Goal: Information Seeking & Learning: Learn about a topic

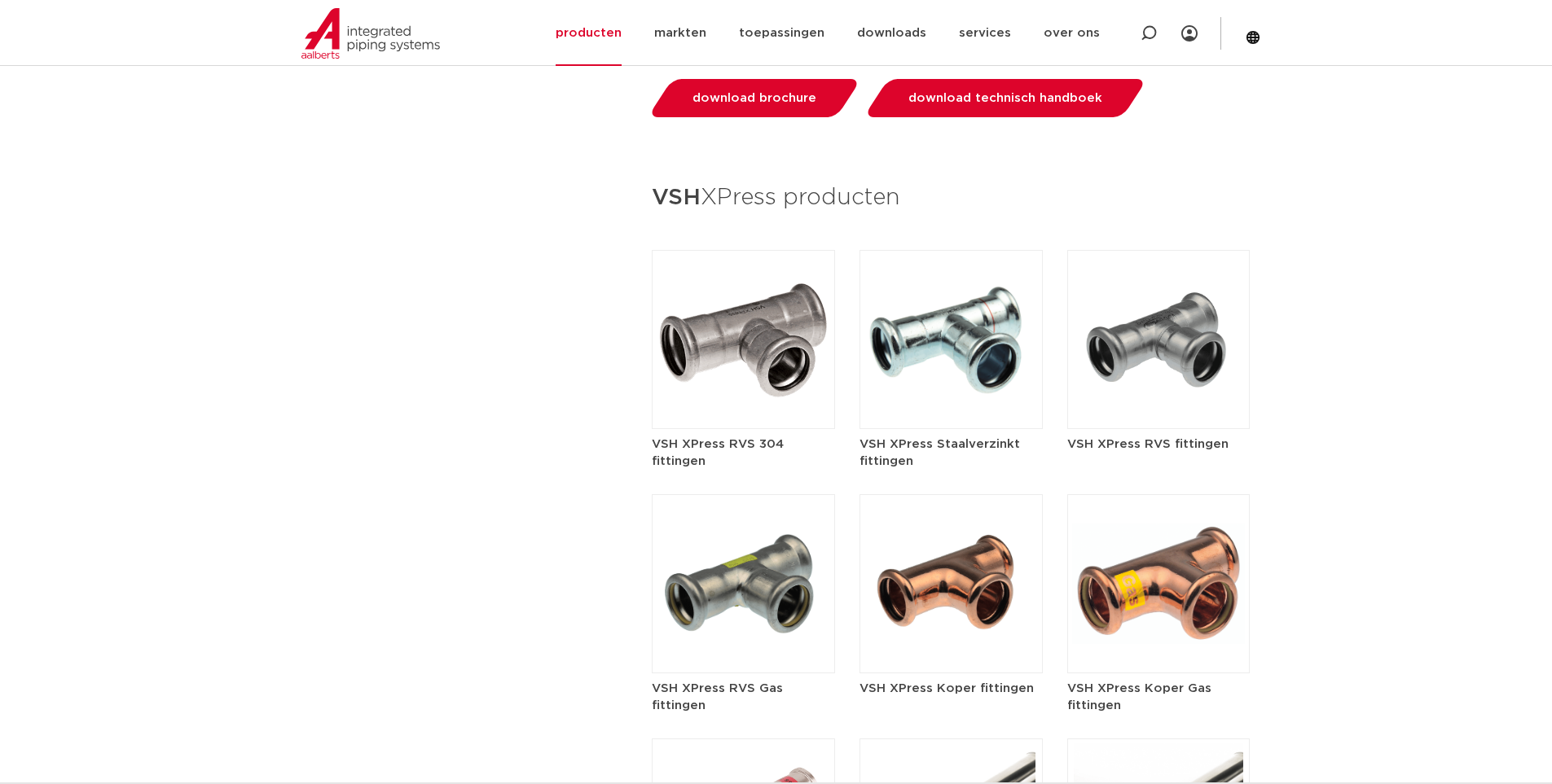
click at [968, 320] on img at bounding box center [951, 339] width 183 height 179
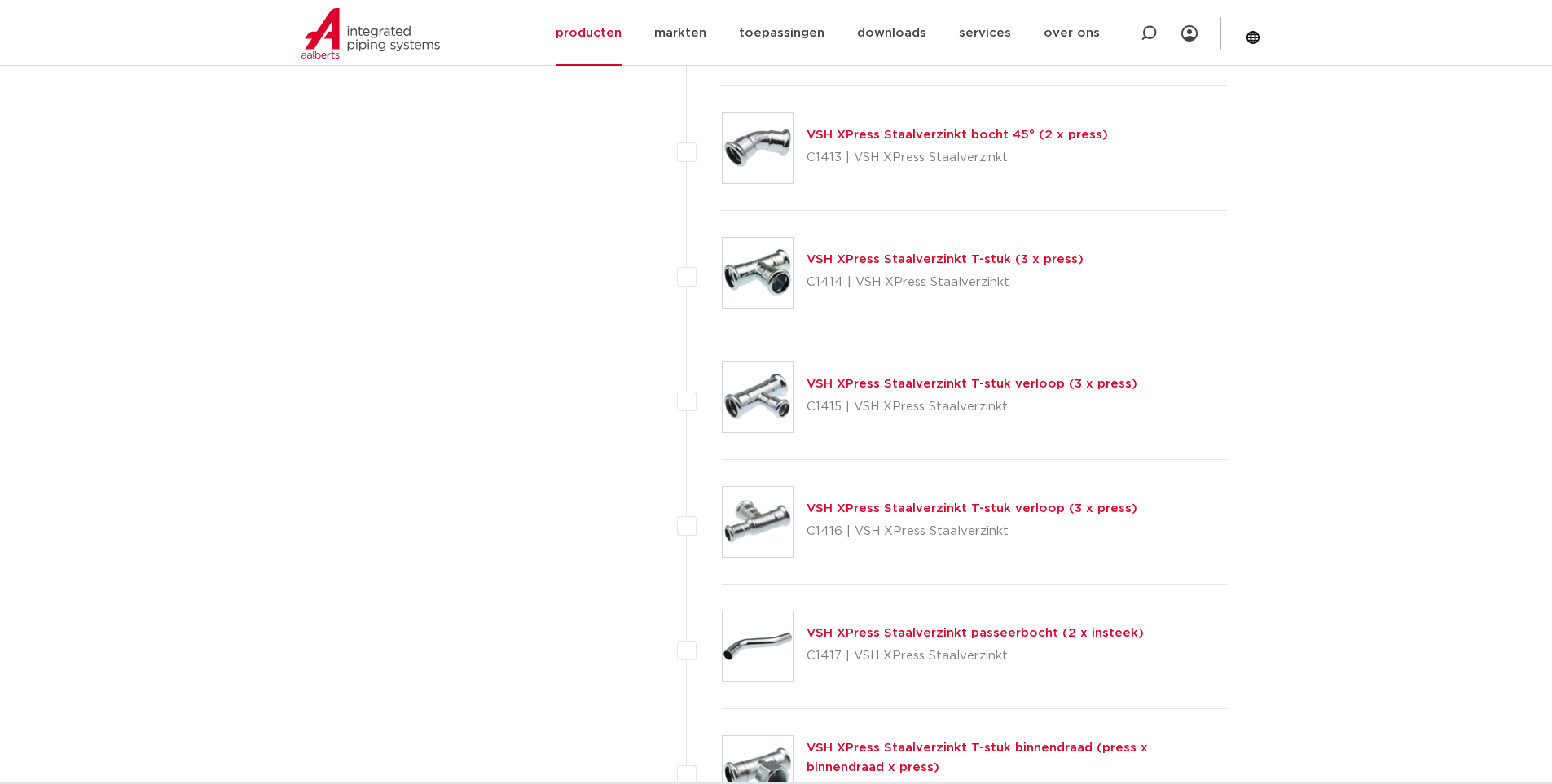
scroll to position [1547, 0]
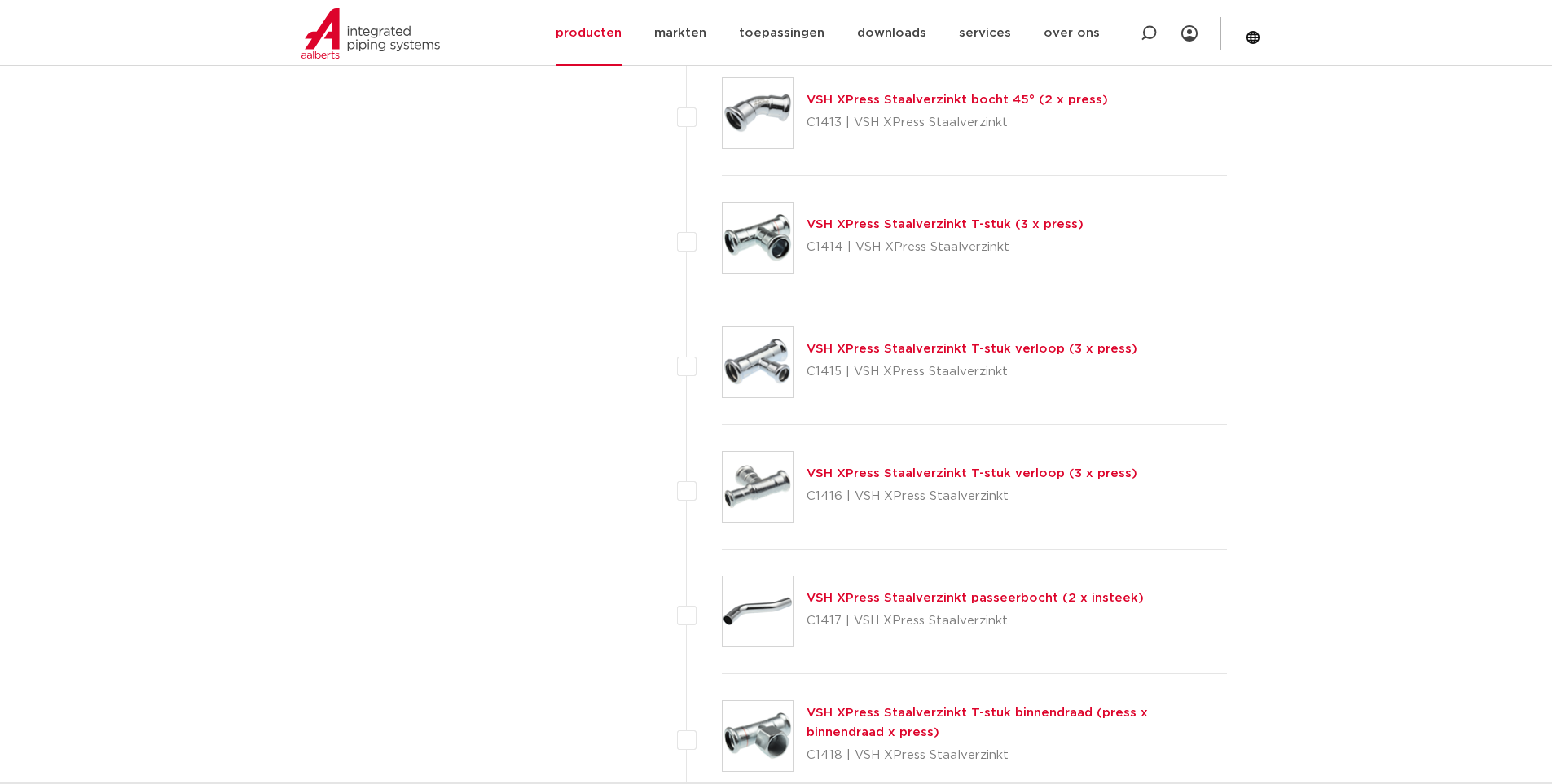
click at [977, 476] on link "VSH XPress Staalverzinkt T-stuk verloop (3 x press)" at bounding box center [972, 473] width 331 height 12
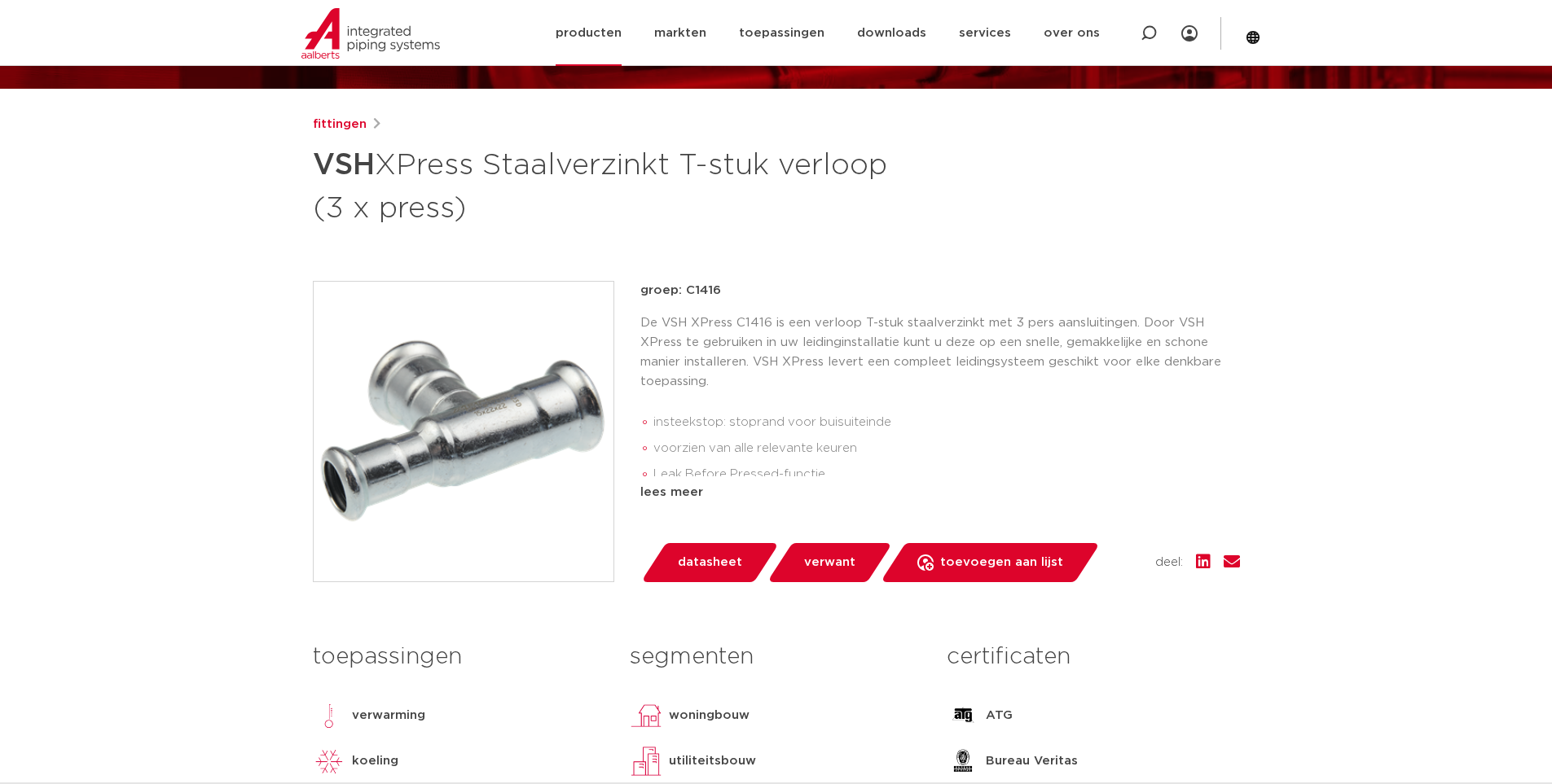
scroll to position [162, 0]
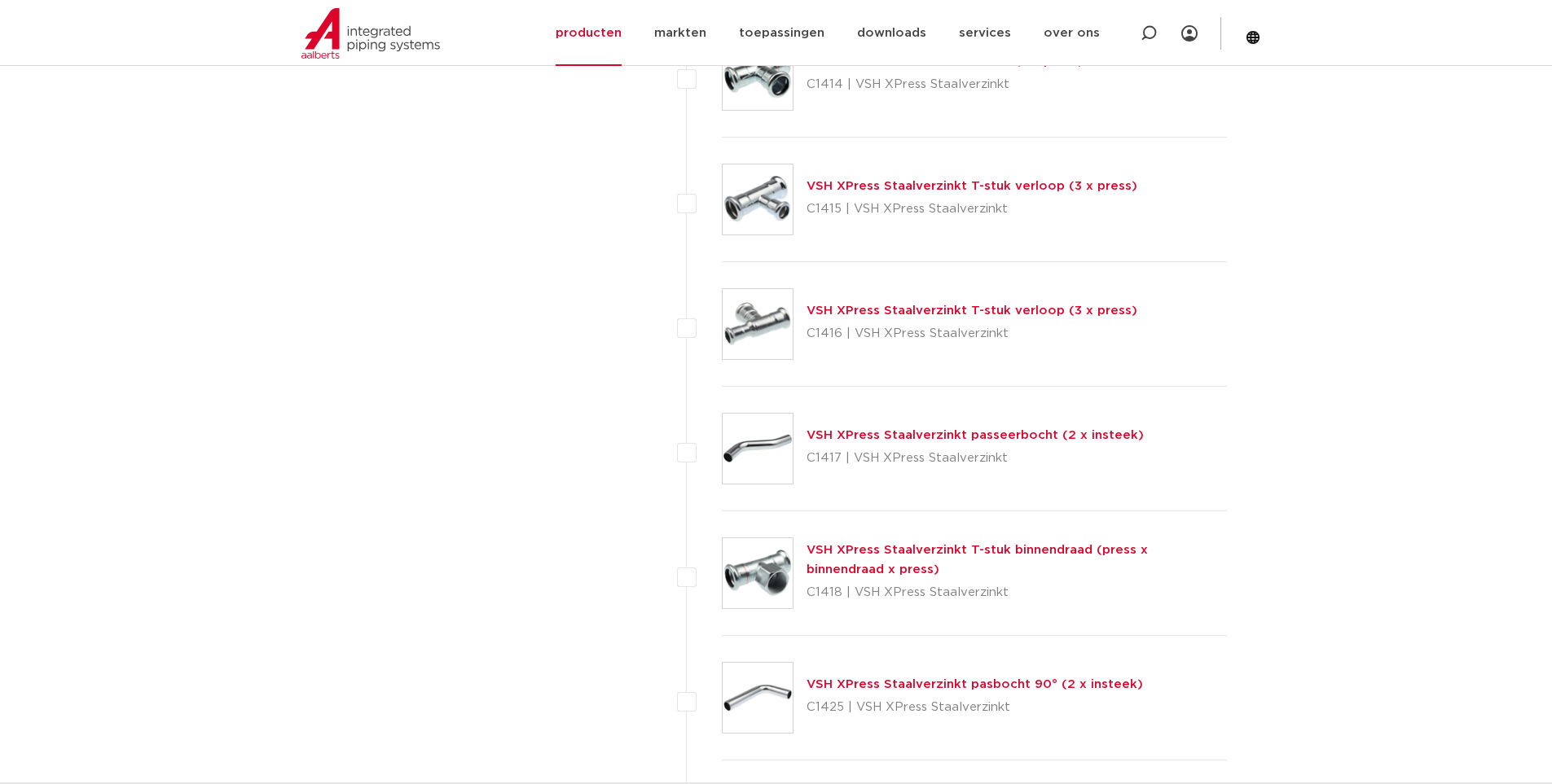
scroll to position [1629, 0]
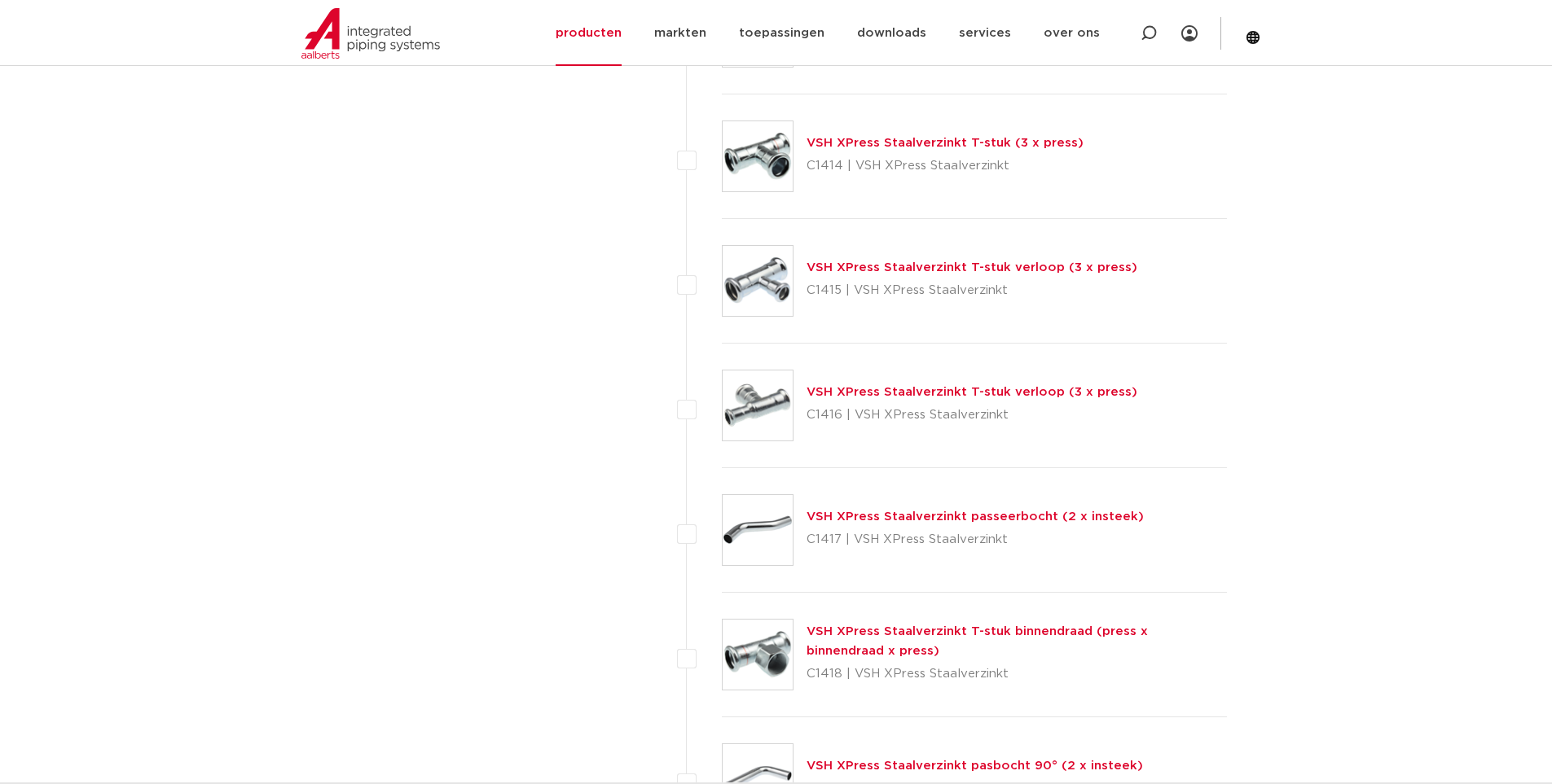
click at [931, 264] on link "VSH XPress Staalverzinkt T-stuk verloop (3 x press)" at bounding box center [972, 267] width 331 height 12
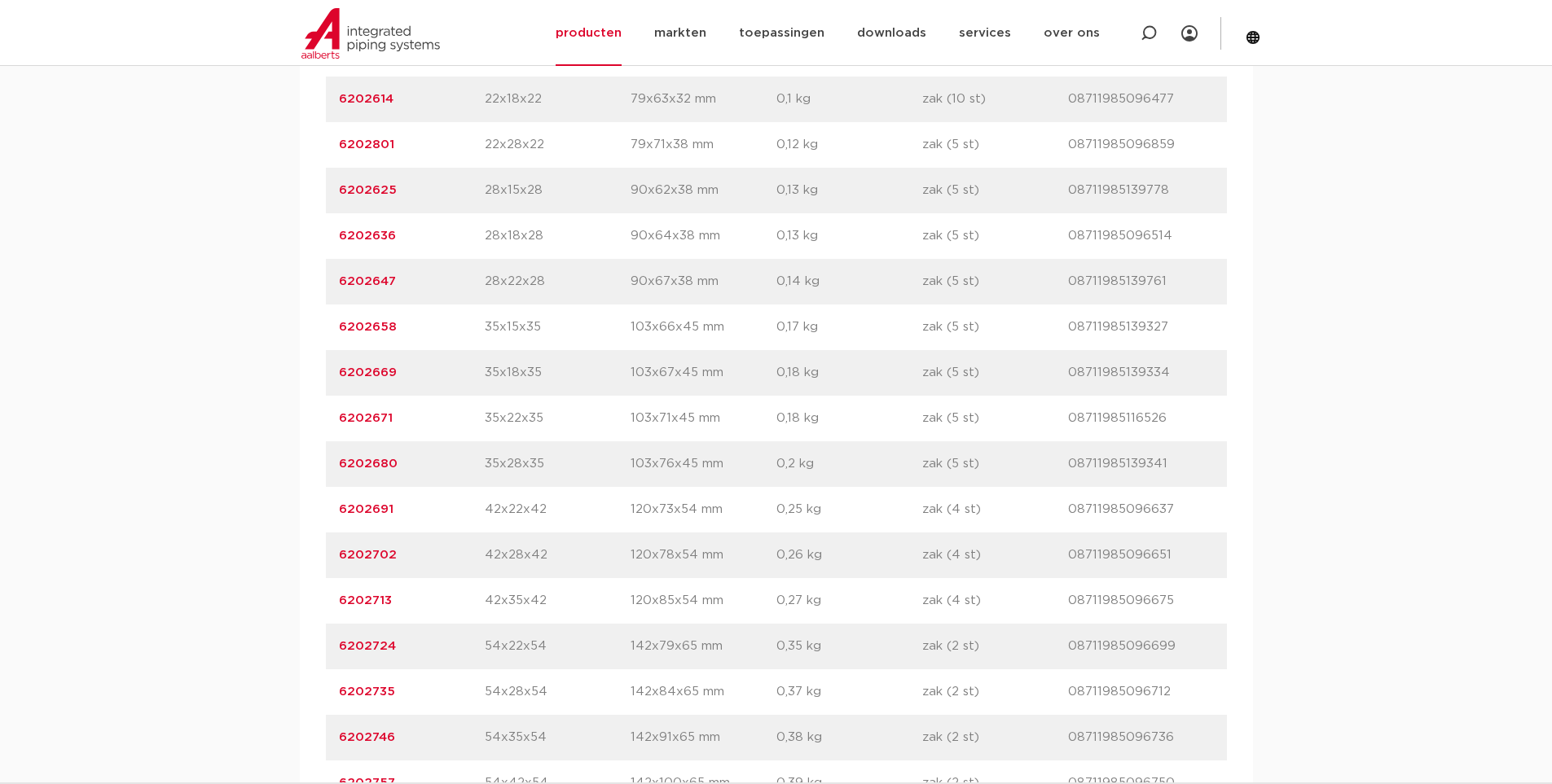
scroll to position [1547, 0]
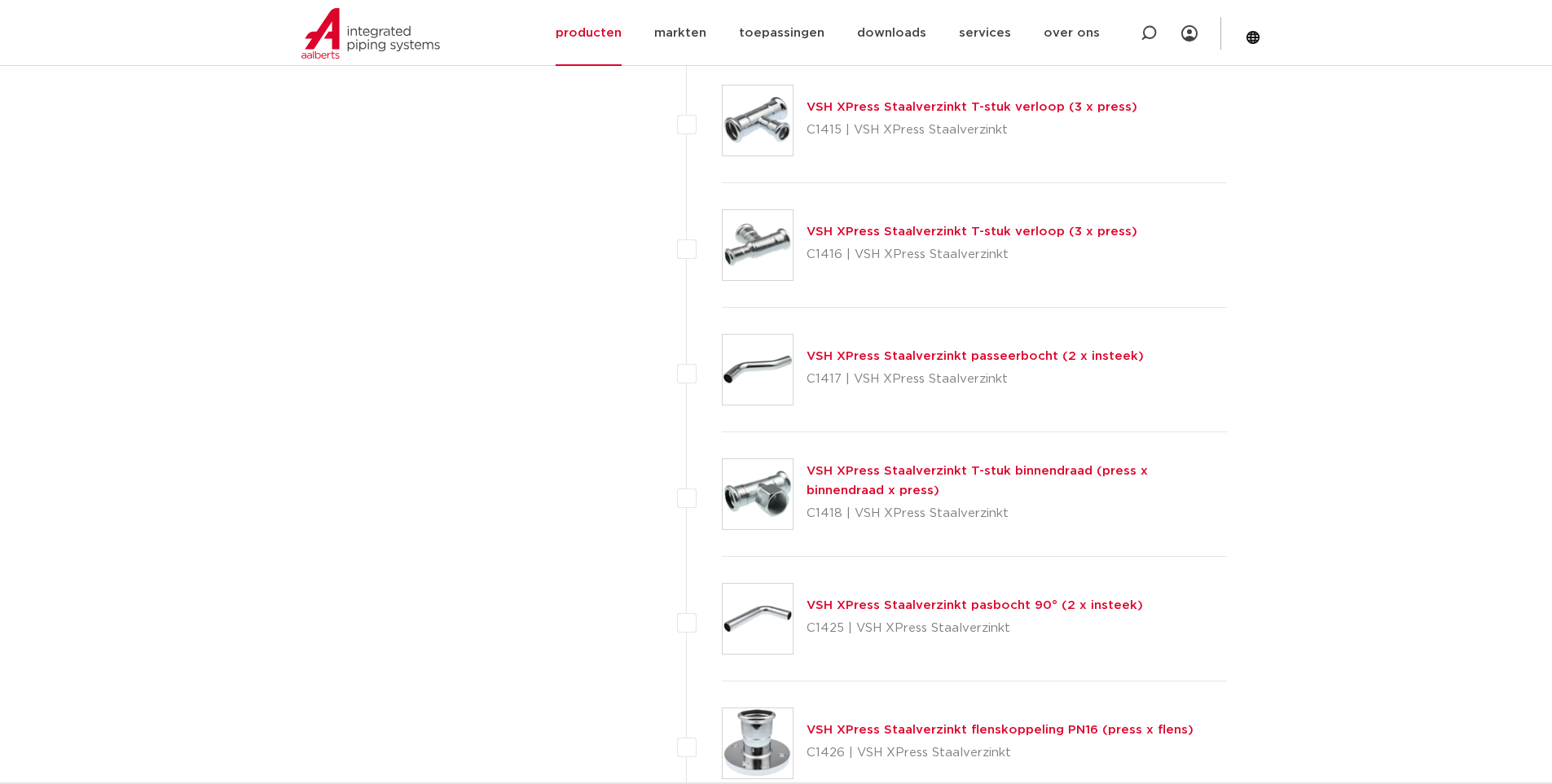
scroll to position [1629, 0]
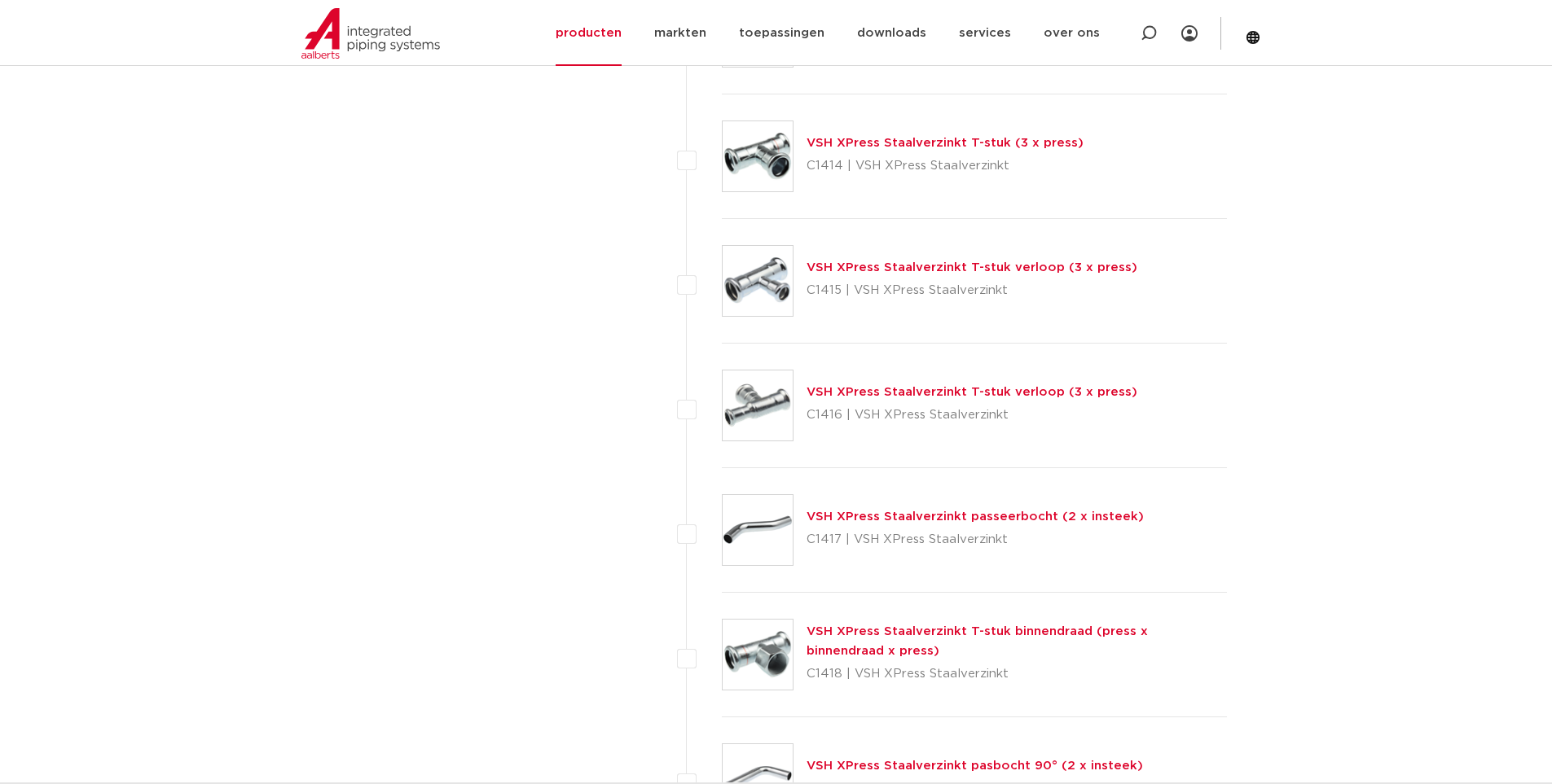
click at [877, 387] on link "VSH XPress Staalverzinkt T-stuk verloop (3 x press)" at bounding box center [972, 392] width 331 height 12
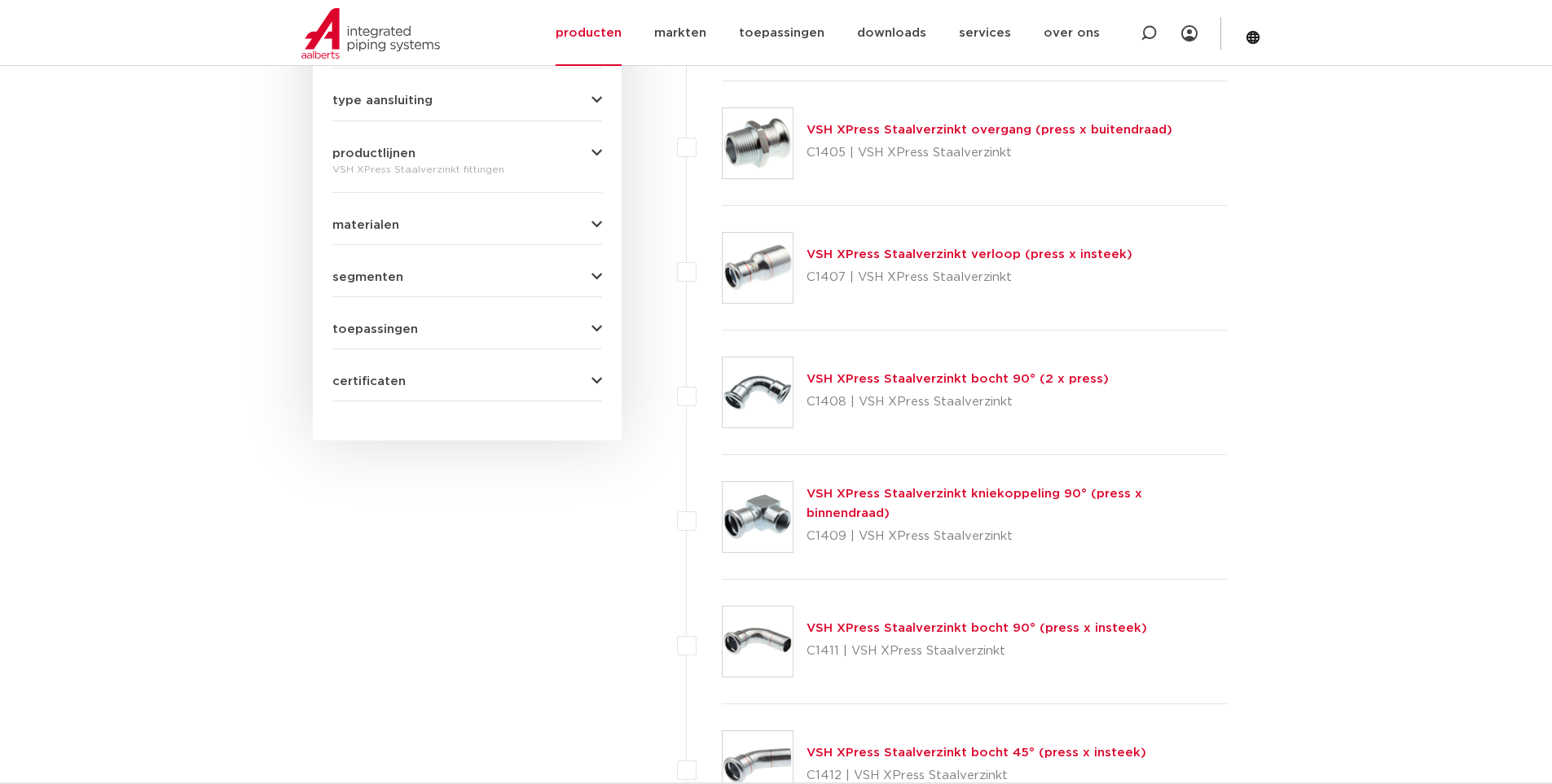
scroll to position [733, 0]
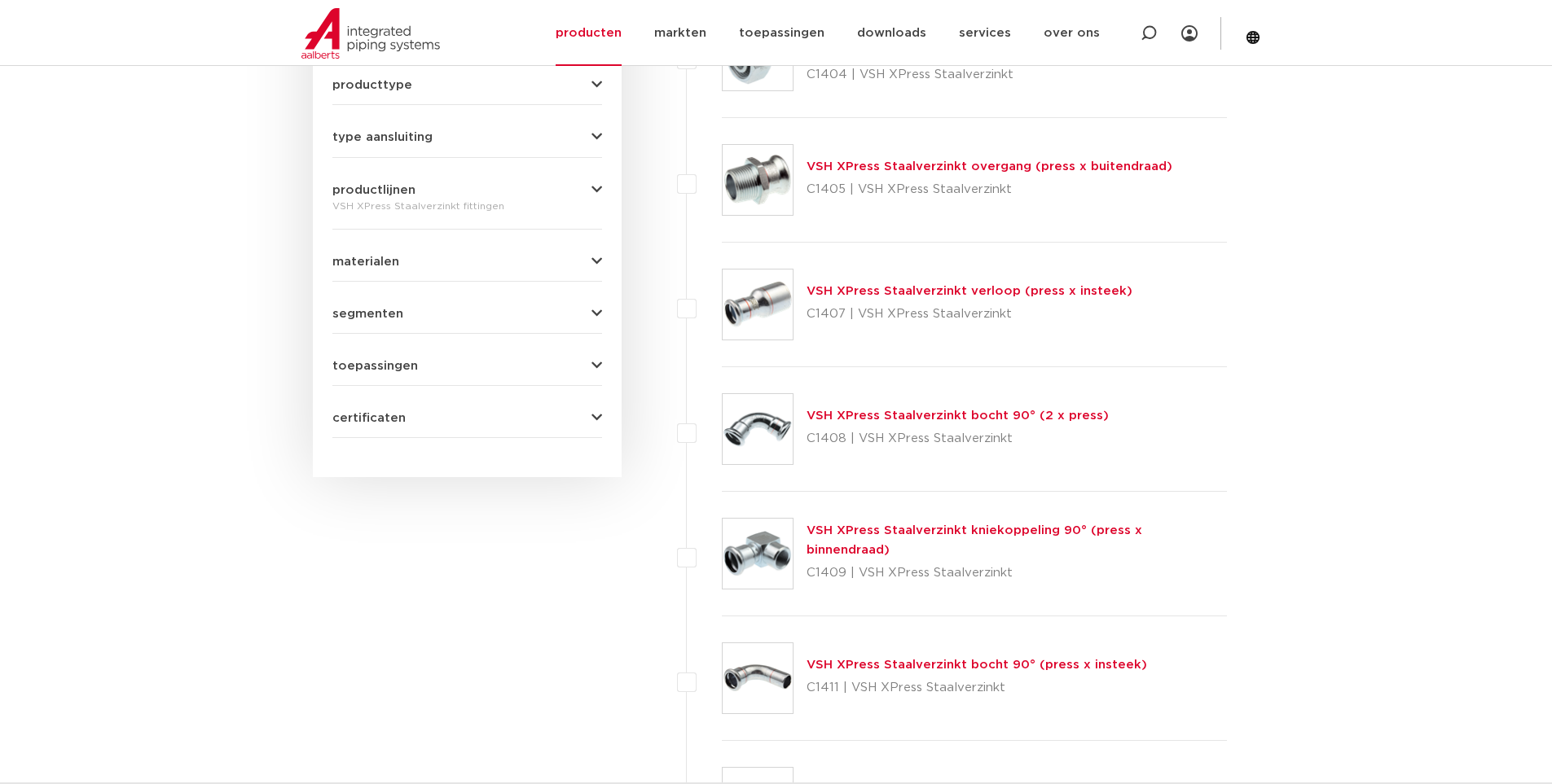
click at [955, 162] on link "VSH XPress Staalverzinkt overgang (press x buitendraad)" at bounding box center [989, 166] width 365 height 12
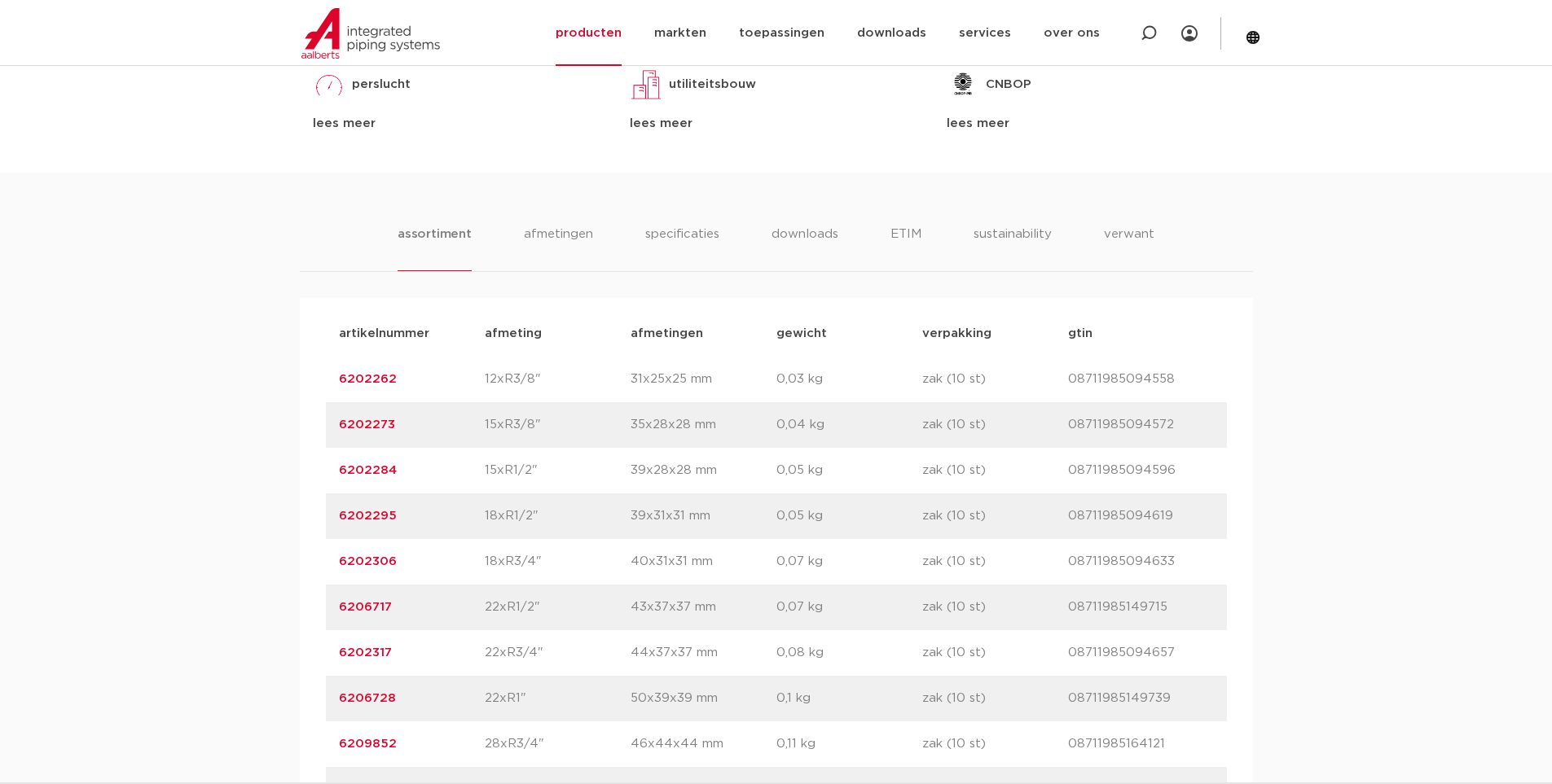
scroll to position [896, 0]
click at [357, 425] on link "6202273" at bounding box center [367, 424] width 56 height 12
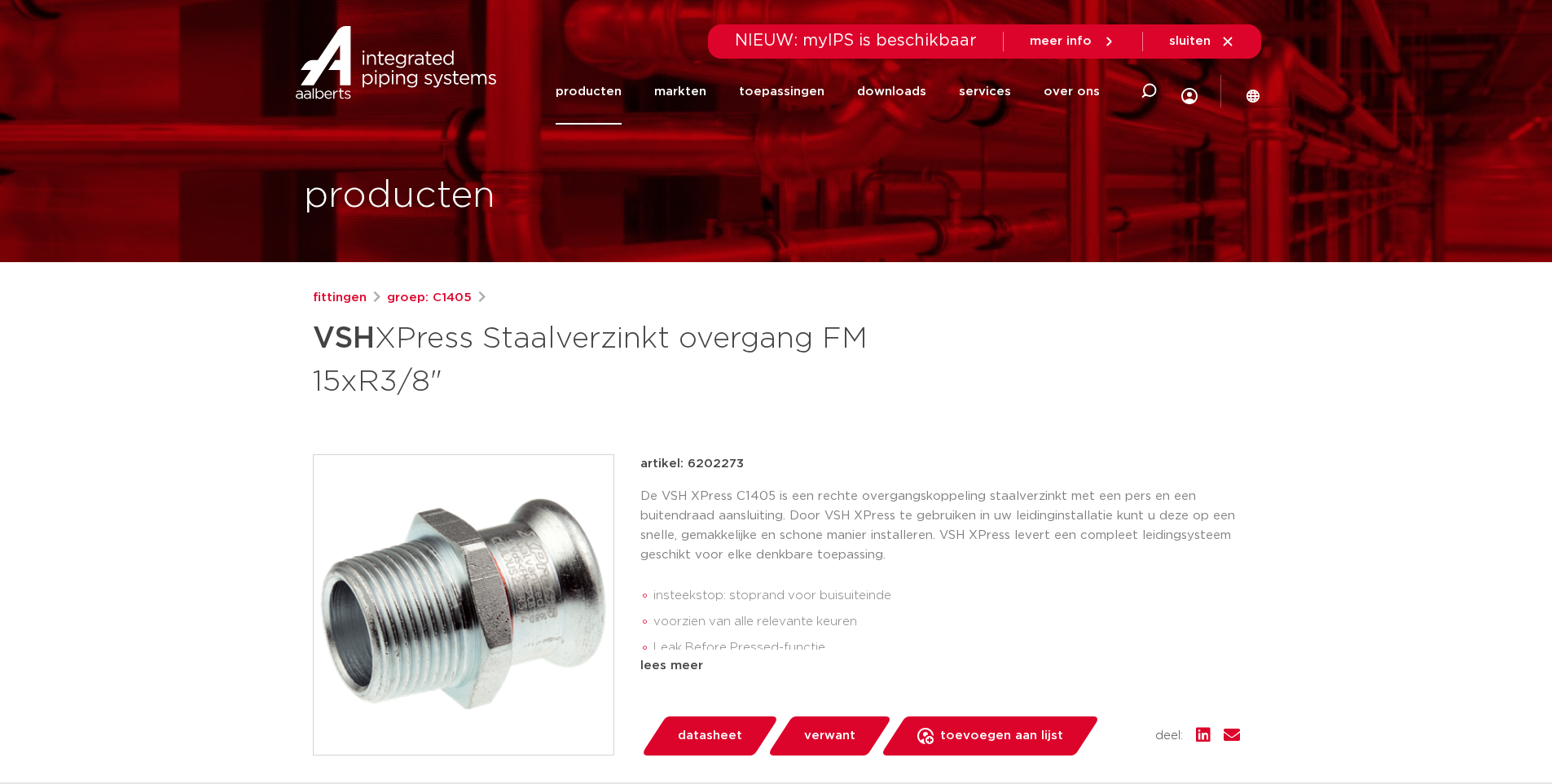
drag, startPoint x: 714, startPoint y: 453, endPoint x: 711, endPoint y: 466, distance: 13.3
click at [715, 454] on p "artikel: 6202273" at bounding box center [692, 464] width 103 height 20
click at [712, 466] on p "artikel: 6202273" at bounding box center [692, 464] width 103 height 20
click at [713, 466] on p "artikel: 6202273" at bounding box center [692, 464] width 103 height 20
